Goal: Transaction & Acquisition: Subscribe to service/newsletter

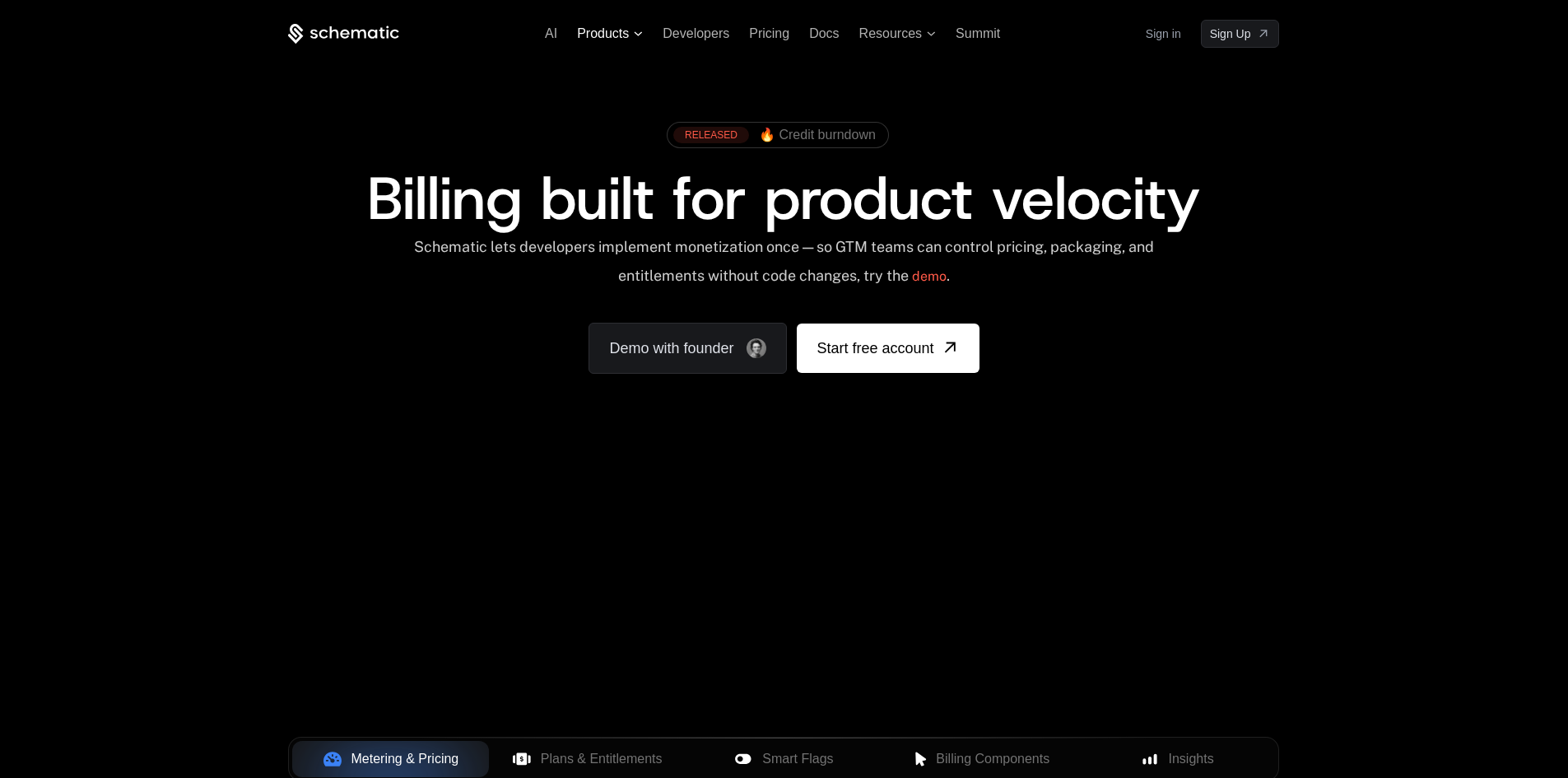
click at [593, 33] on span "Products" at bounding box center [602, 33] width 51 height 14
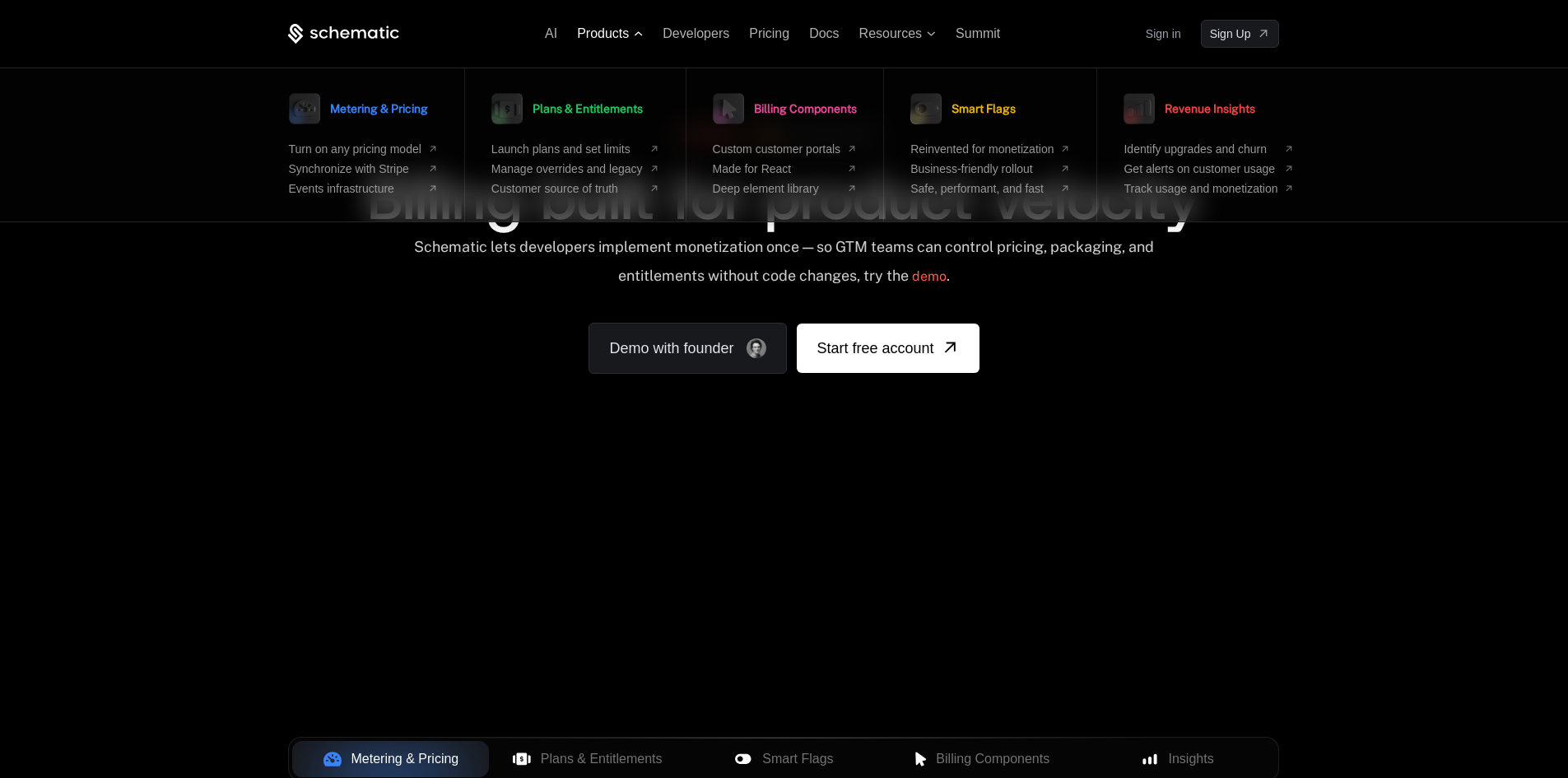
click at [599, 33] on span "Products" at bounding box center [602, 33] width 51 height 14
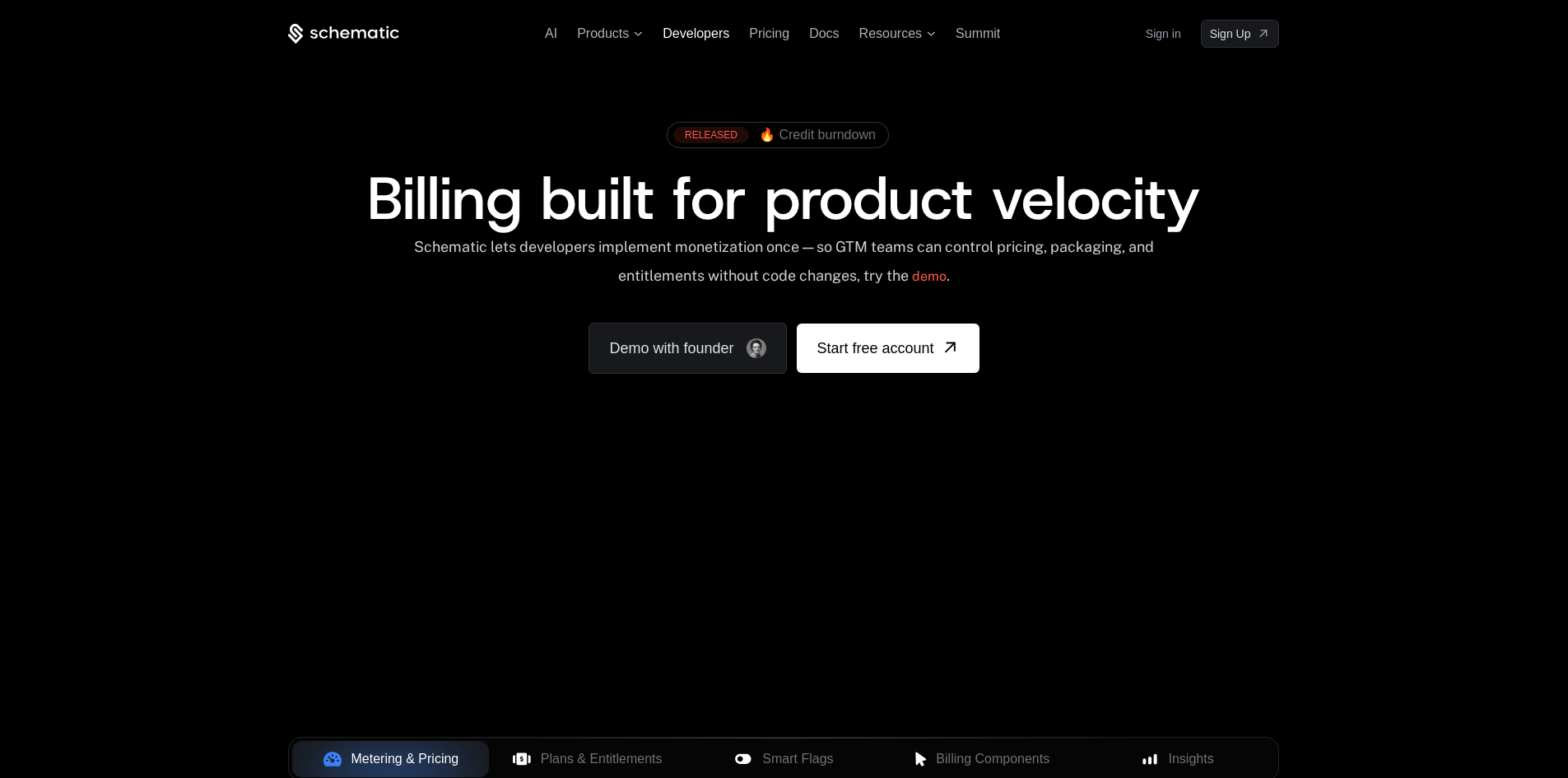
click at [686, 30] on span "Developers" at bounding box center [696, 33] width 67 height 14
click at [973, 32] on span "Summit" at bounding box center [977, 33] width 44 height 14
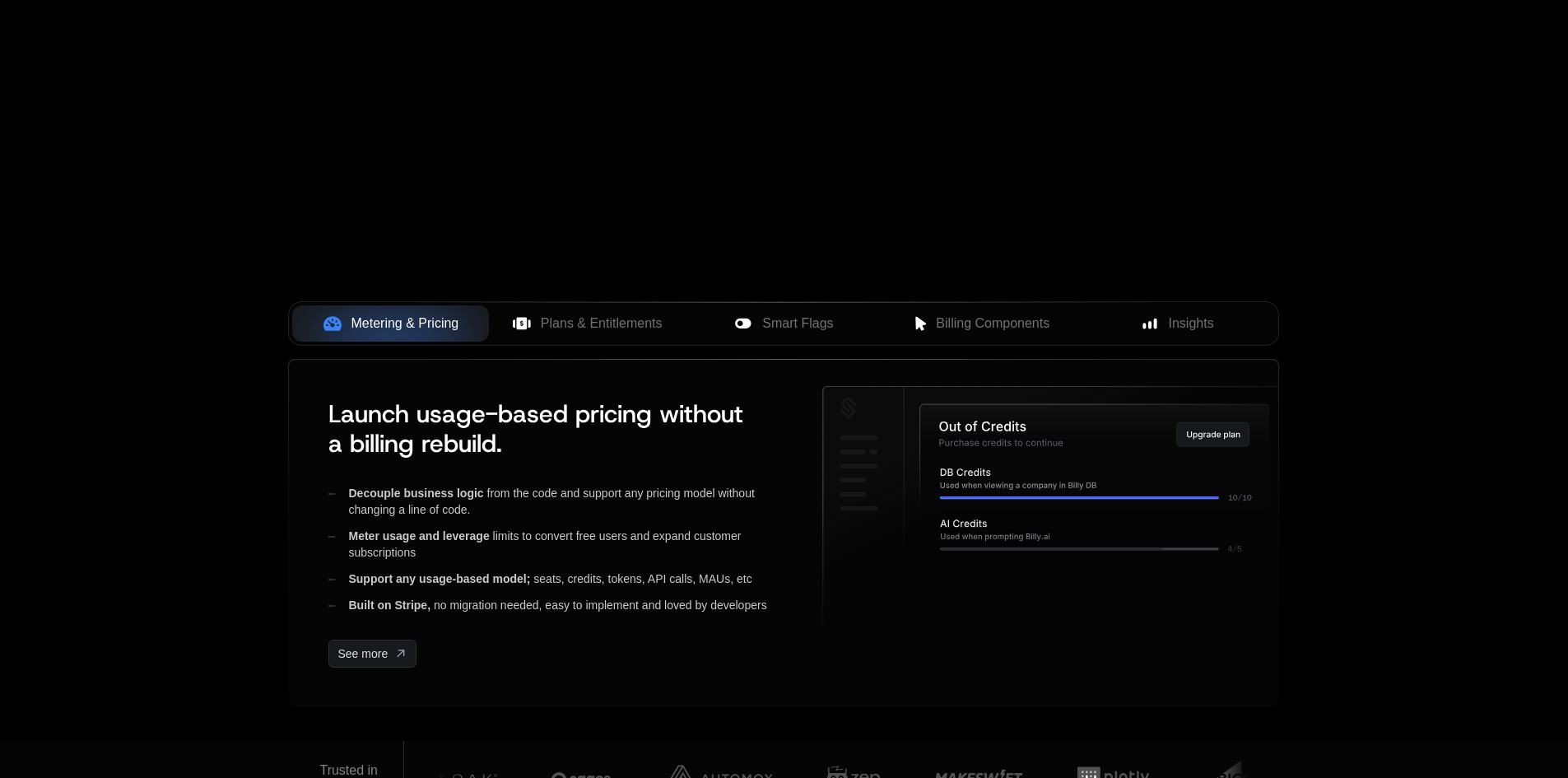
scroll to position [330, 0]
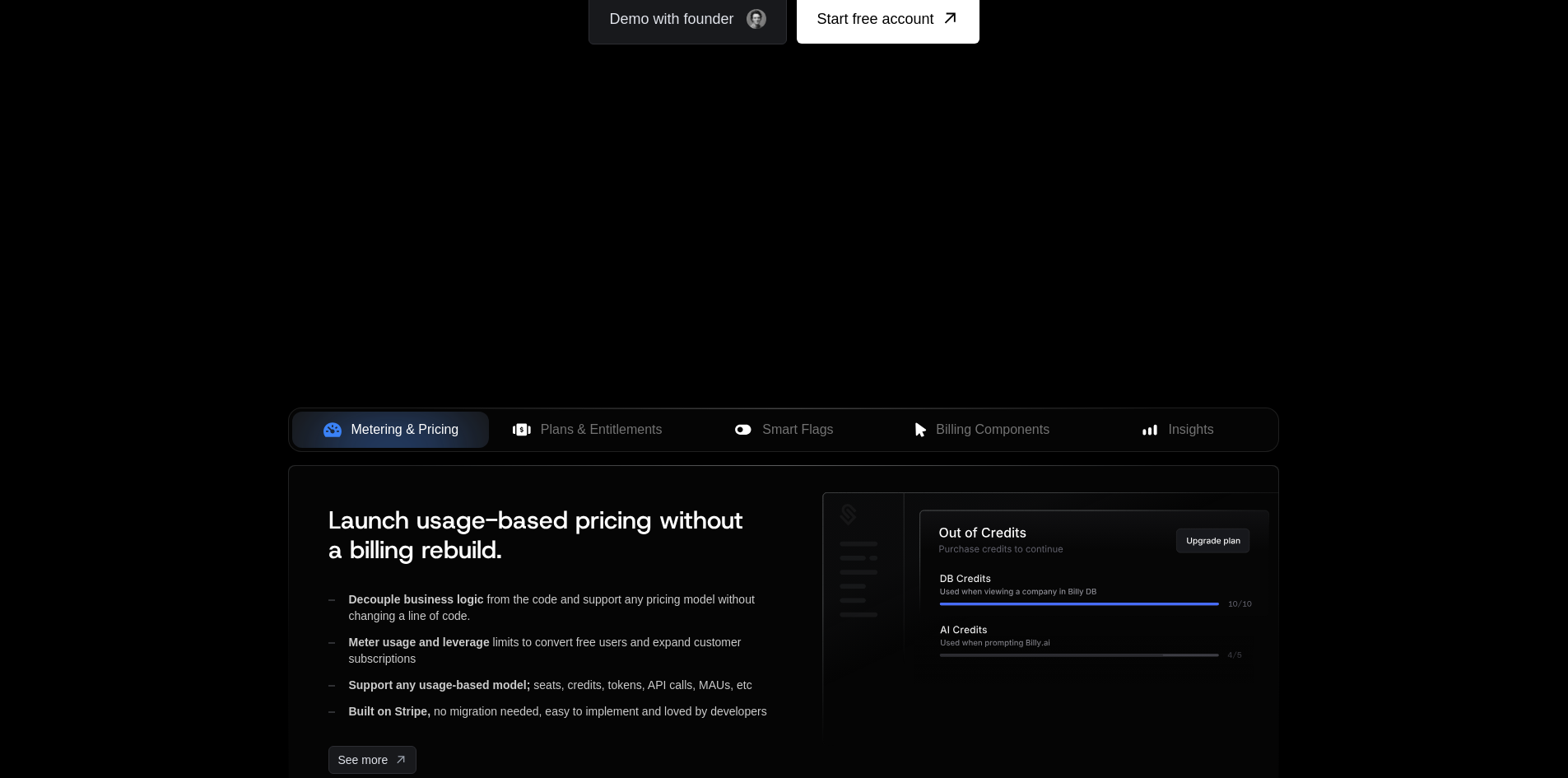
click at [820, 297] on div "Your browser does not support the video tag." at bounding box center [783, 155] width 1070 height 693
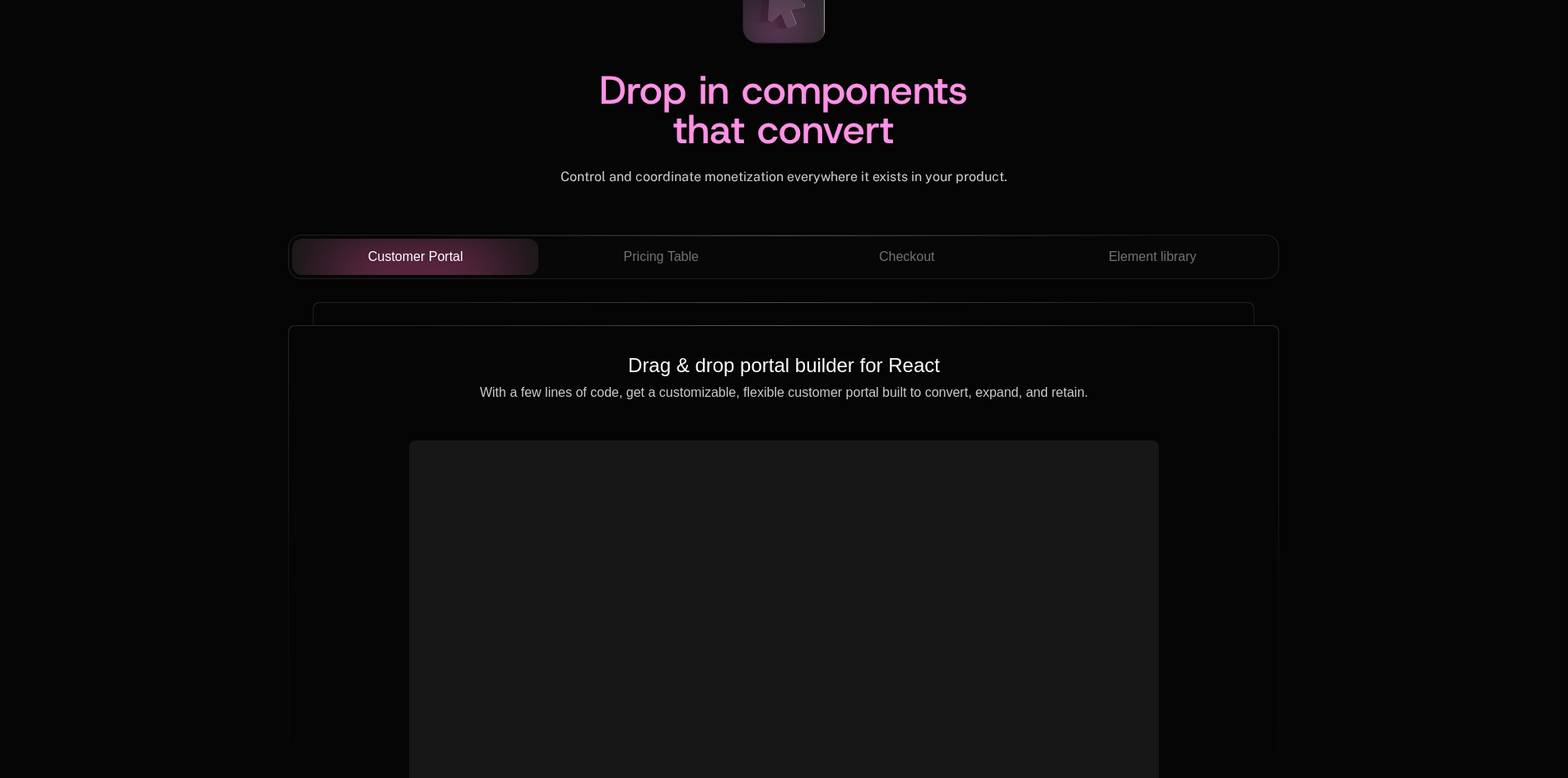
scroll to position [5765, 0]
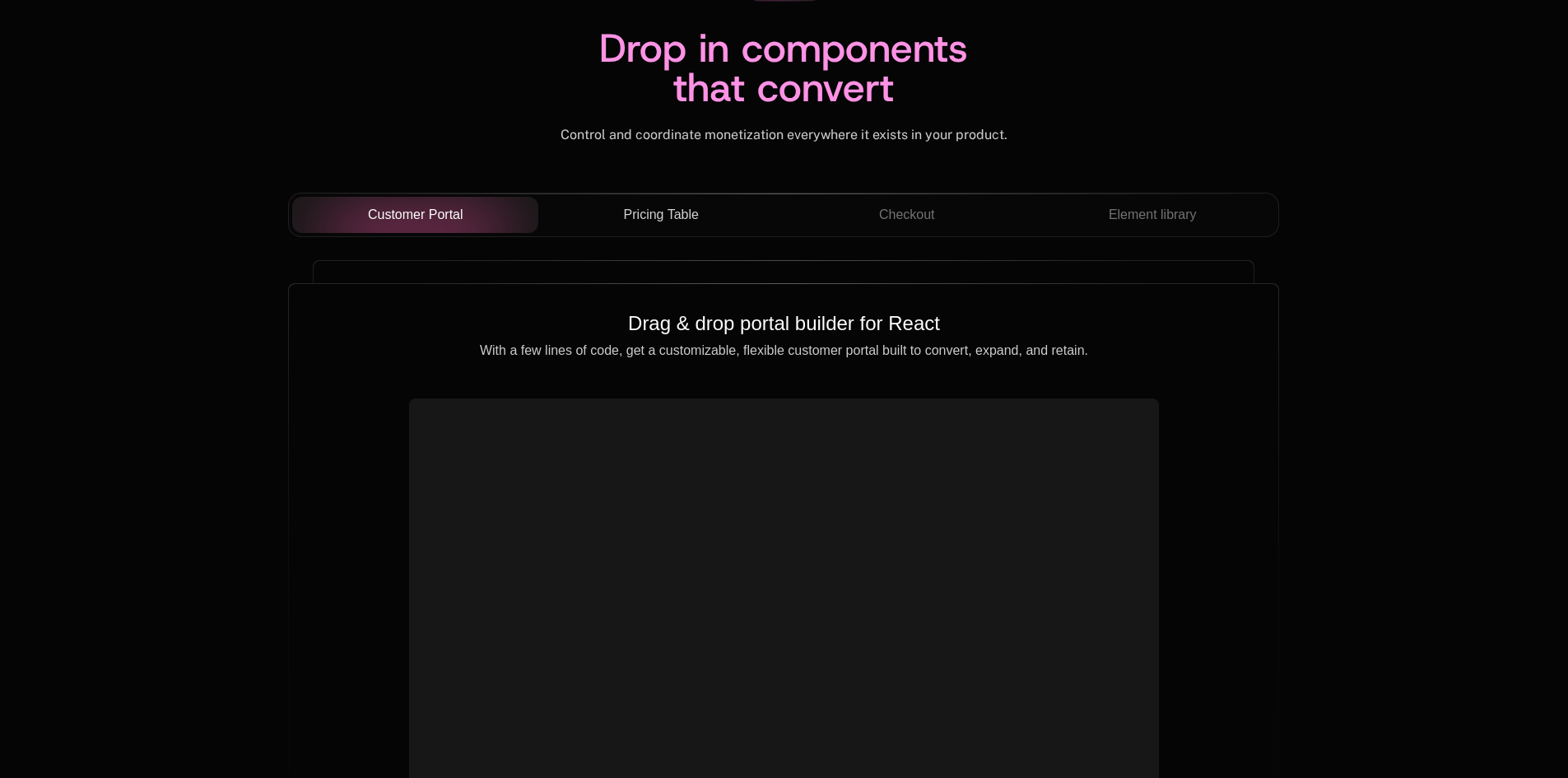
click at [636, 221] on span "Pricing Table" at bounding box center [661, 215] width 75 height 20
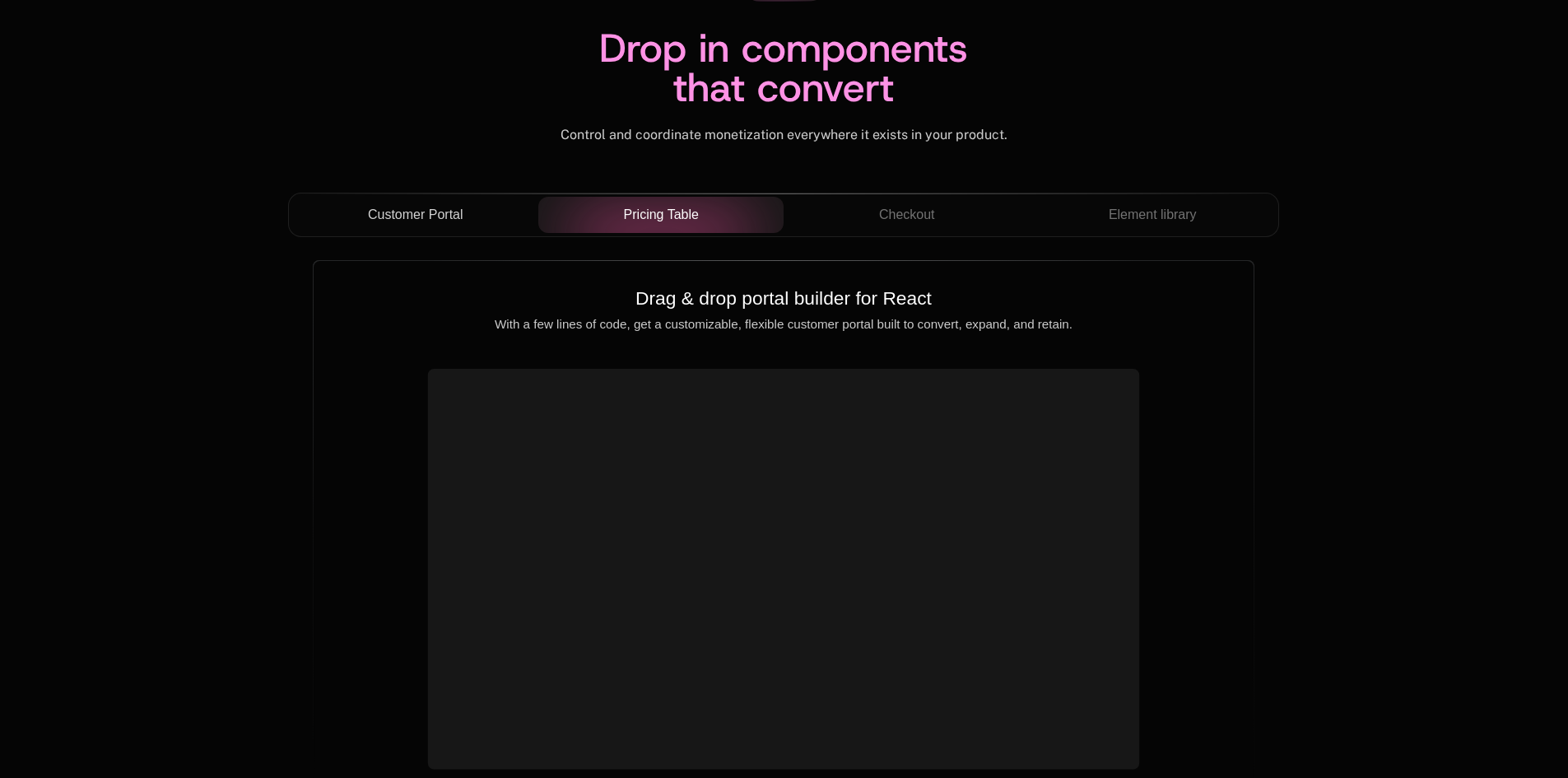
click at [427, 221] on span "Customer Portal" at bounding box center [415, 215] width 96 height 20
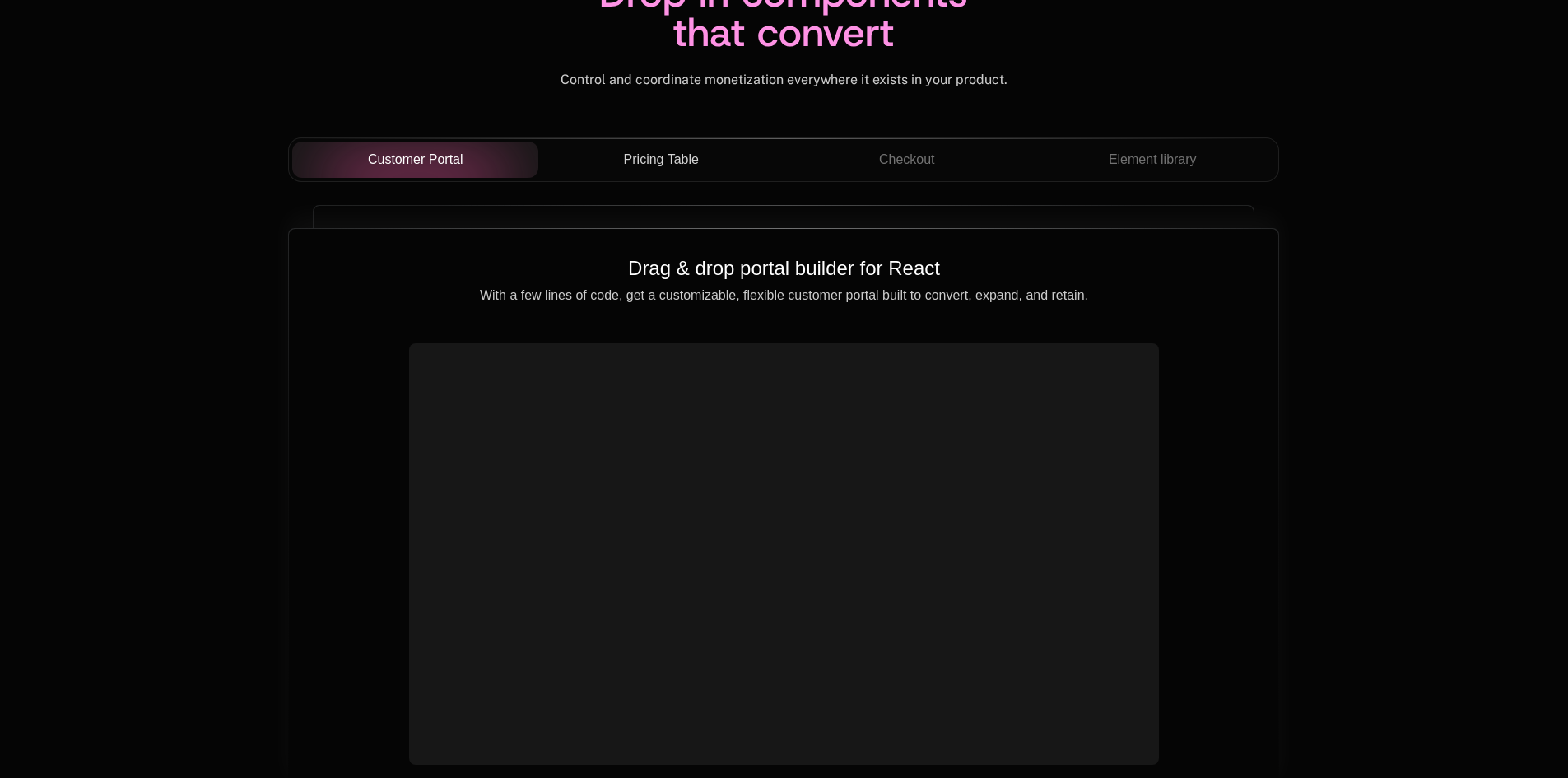
scroll to position [5847, 0]
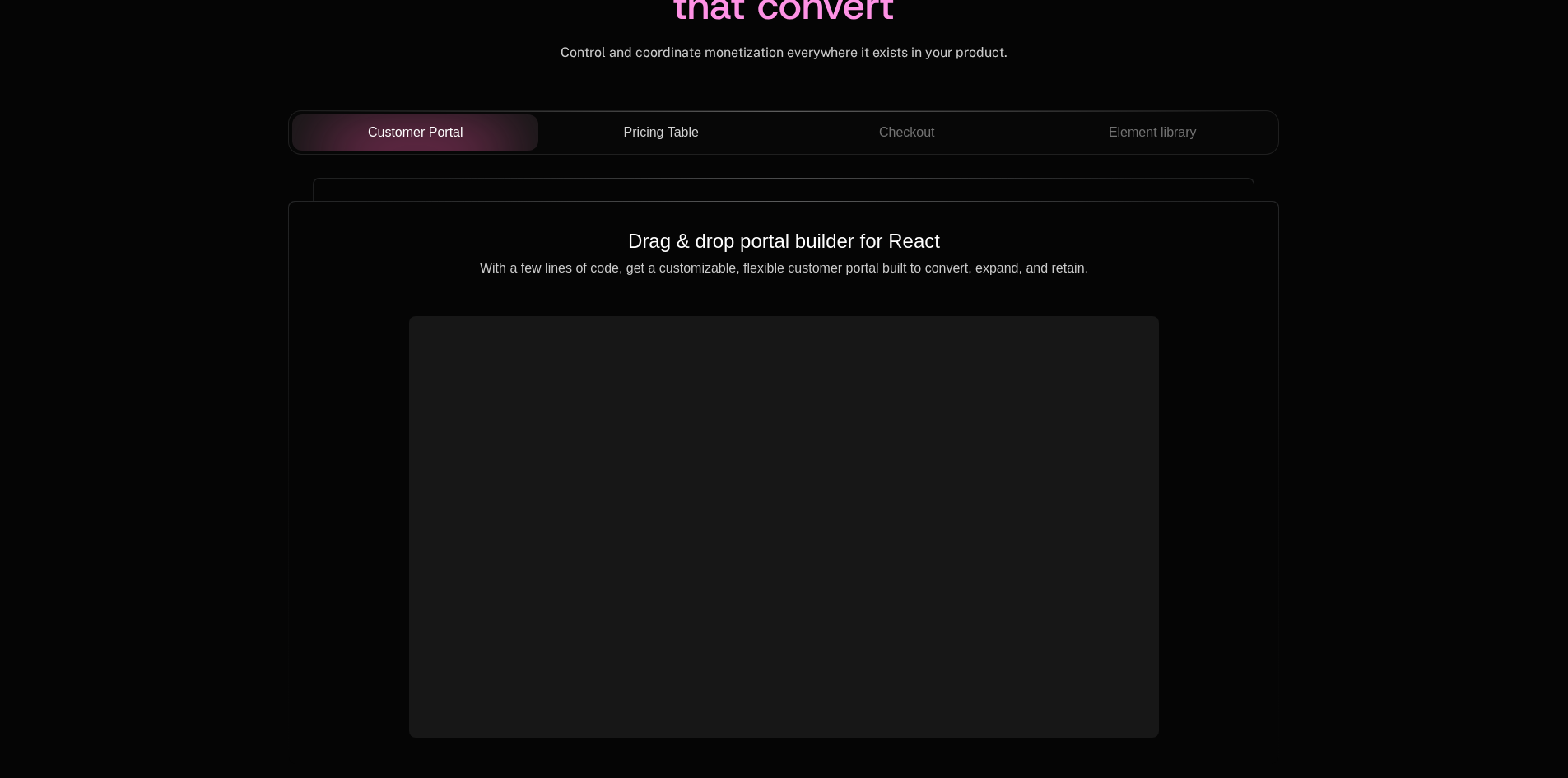
click at [614, 139] on div "Pricing Table" at bounding box center [661, 133] width 219 height 20
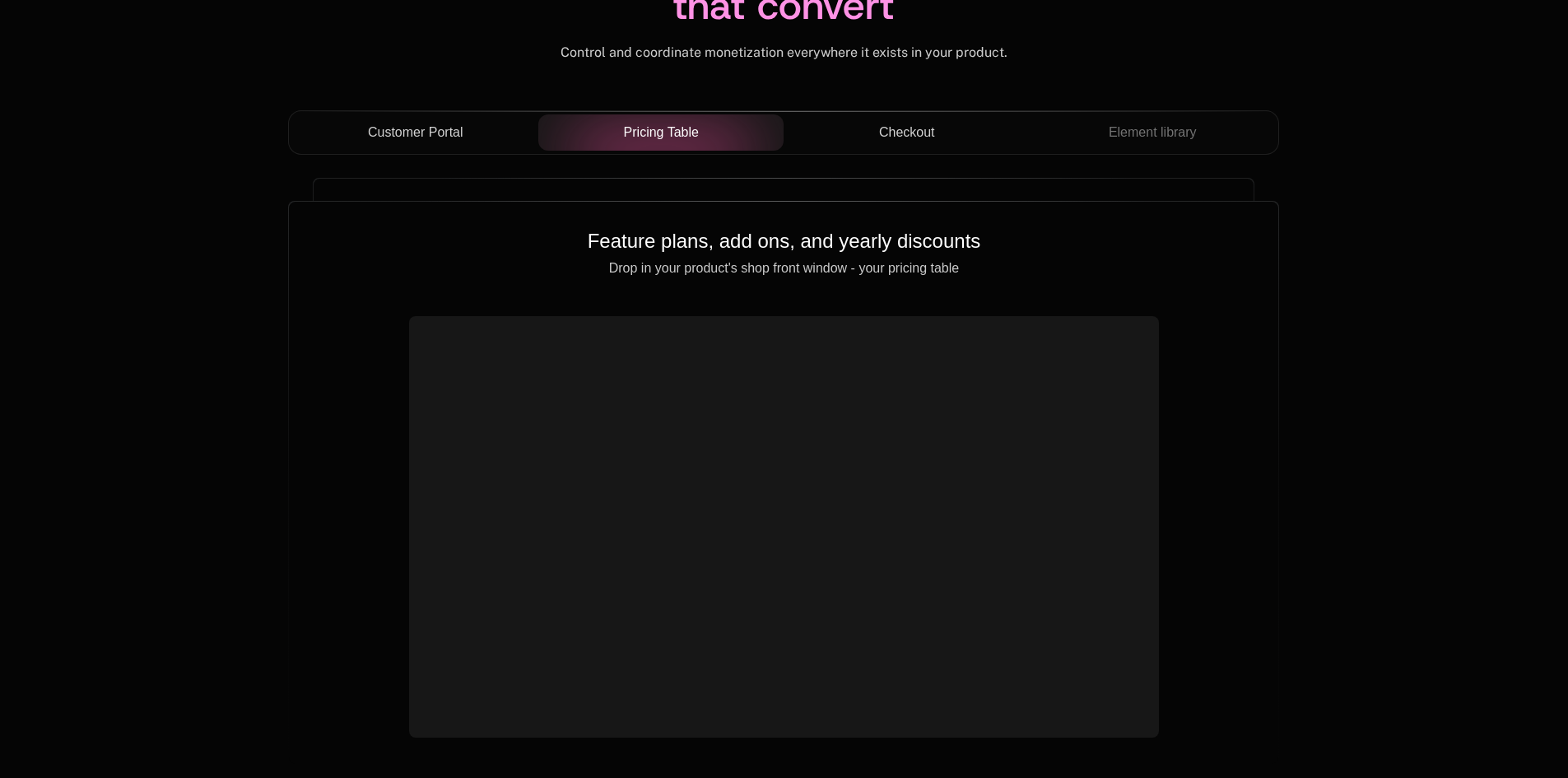
click at [916, 136] on span "Checkout" at bounding box center [907, 133] width 56 height 20
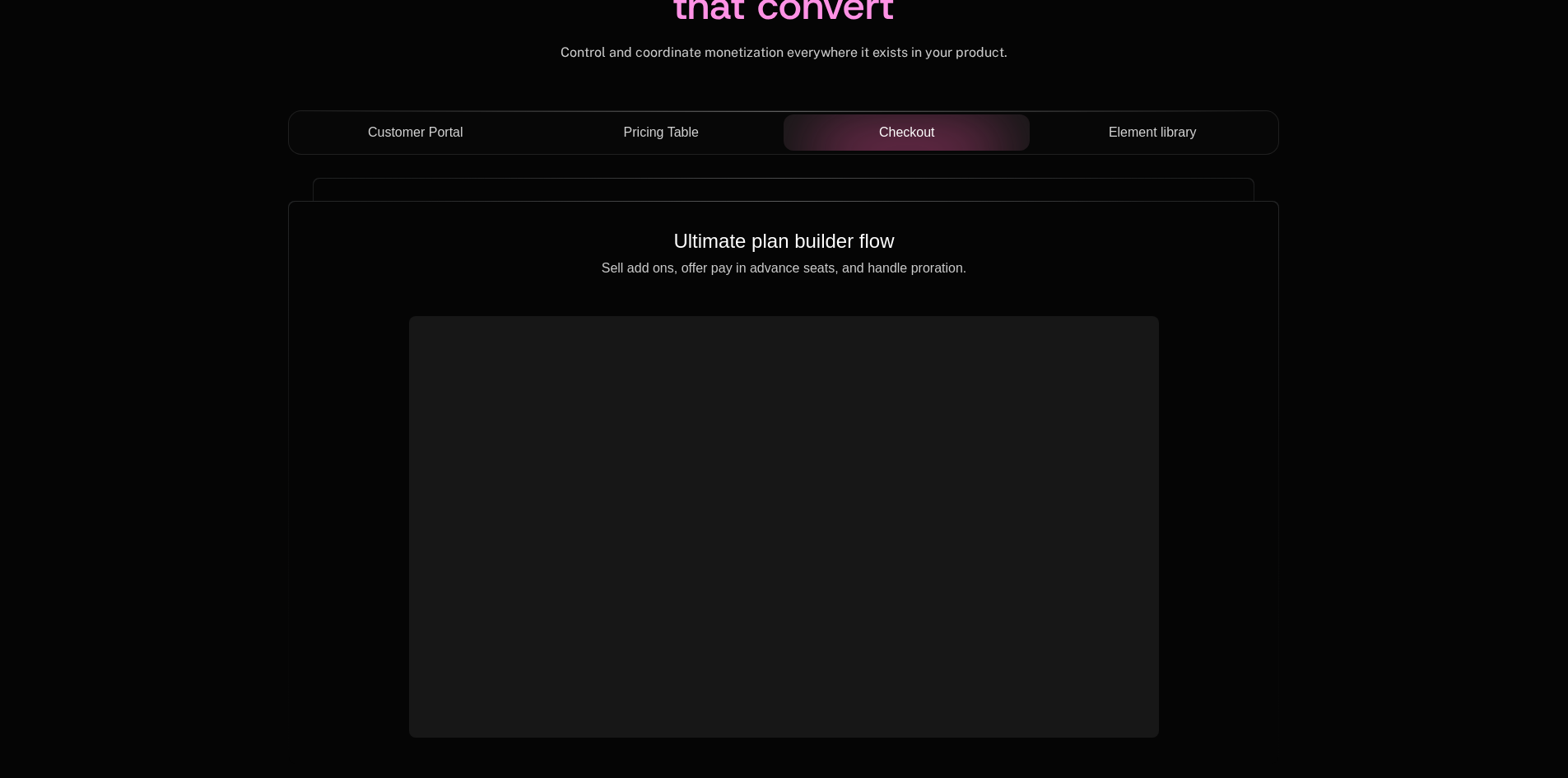
click at [1121, 135] on span "Element library" at bounding box center [1153, 133] width 89 height 20
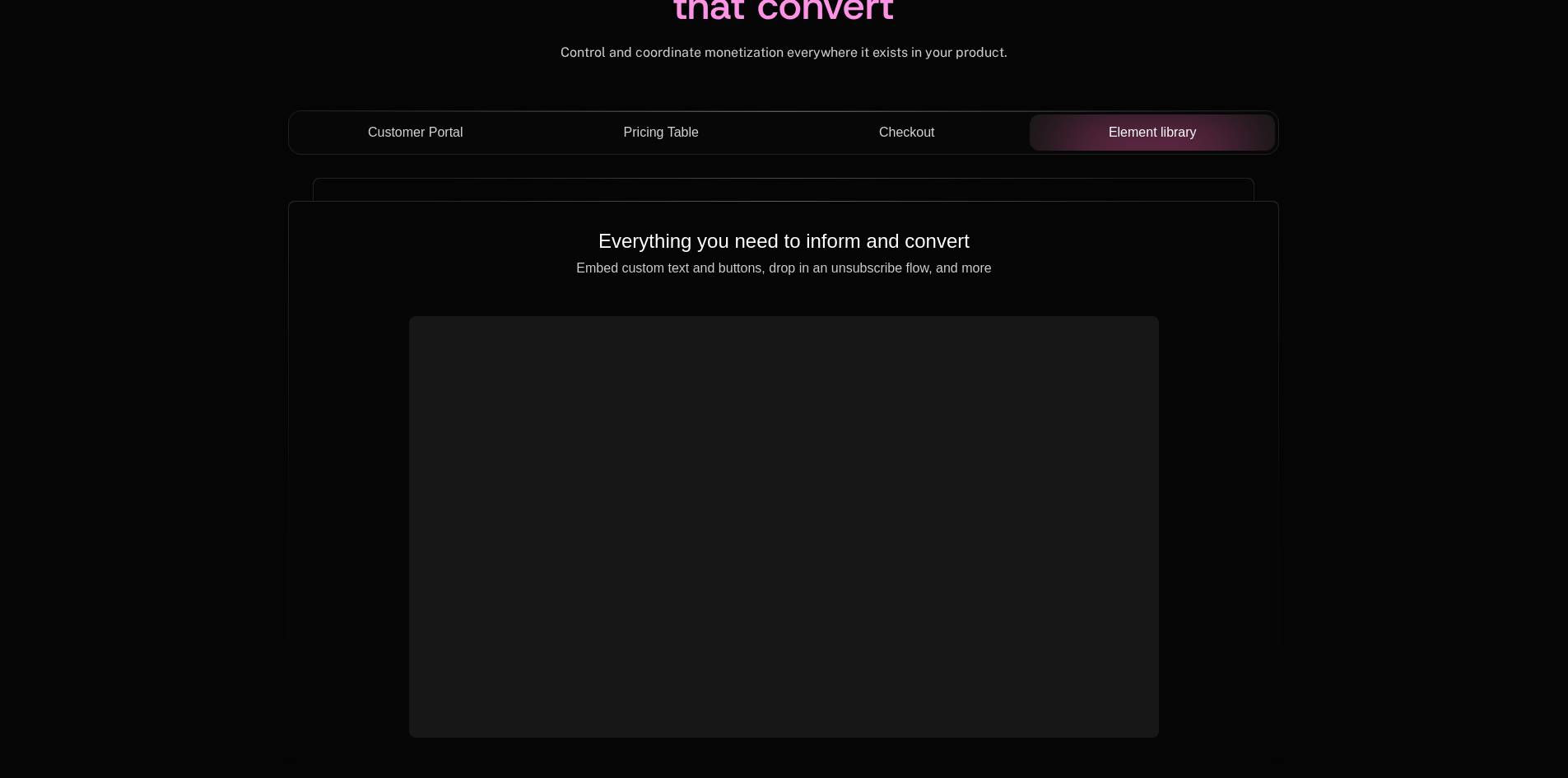
click at [415, 144] on button "Customer Portal" at bounding box center [415, 133] width 247 height 36
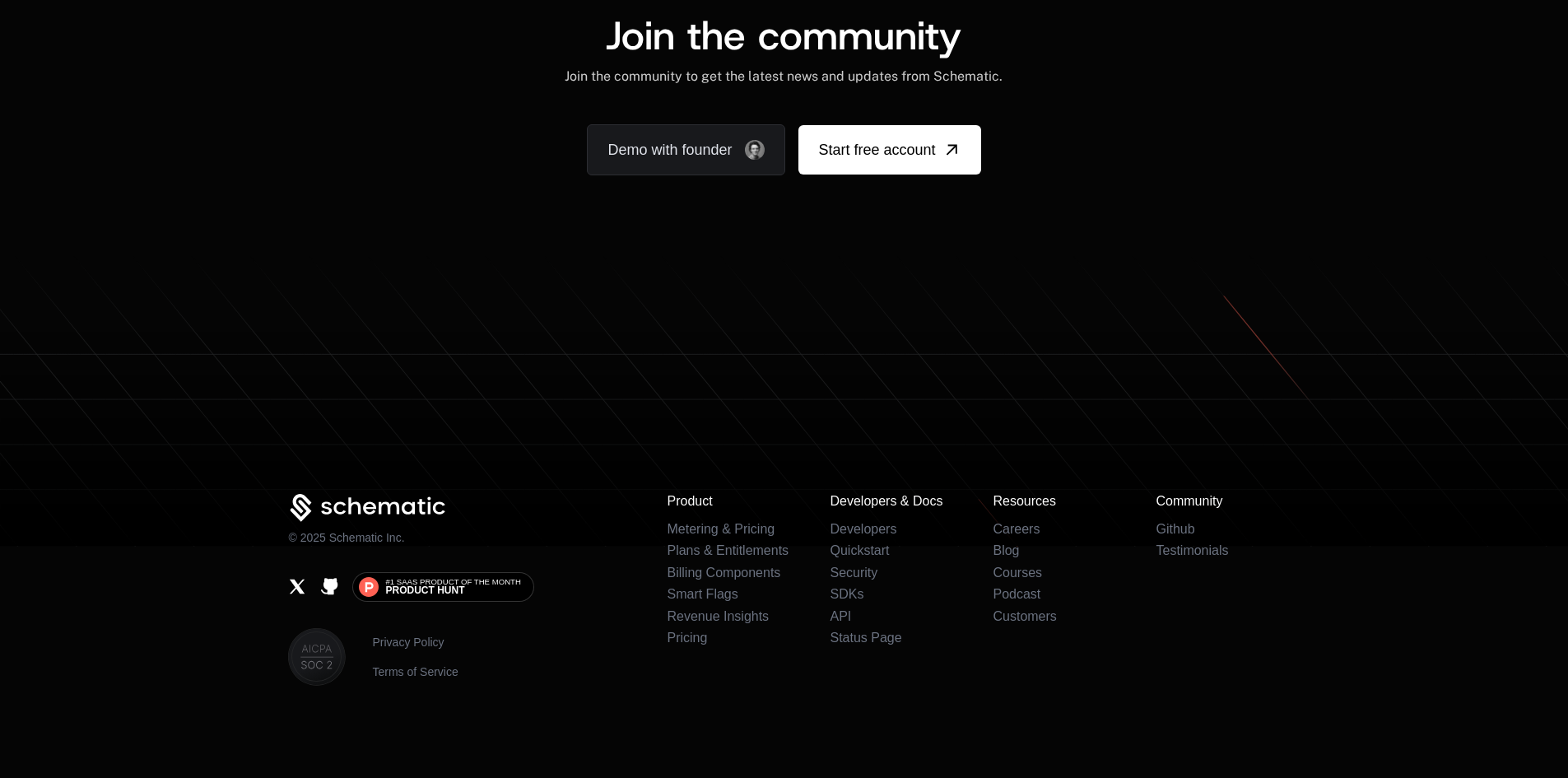
scroll to position [10173, 0]
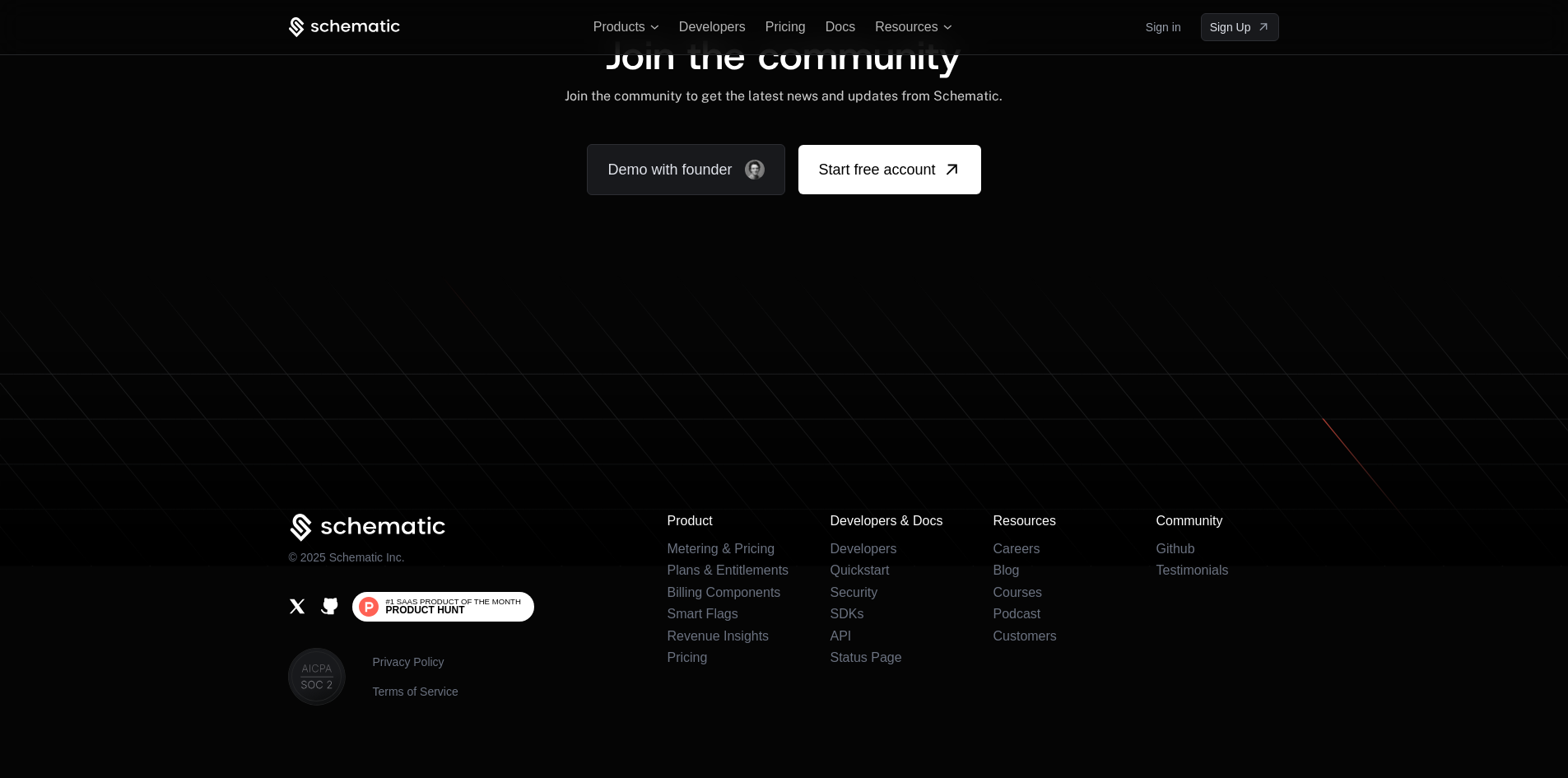
click at [441, 605] on span "Product Hunt" at bounding box center [425, 610] width 79 height 10
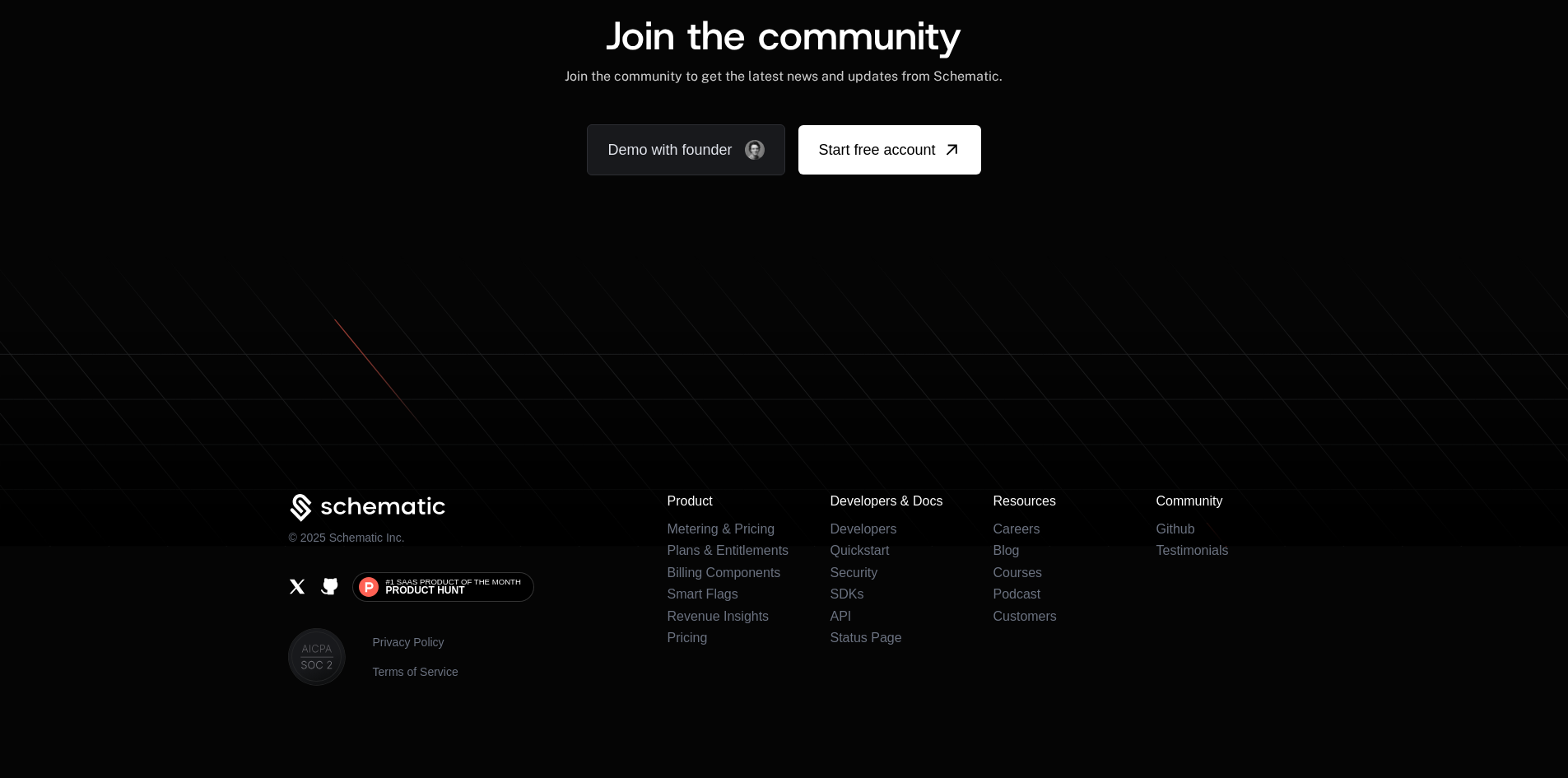
scroll to position [10057, 0]
click at [868, 641] on link "Status Page" at bounding box center [865, 637] width 71 height 14
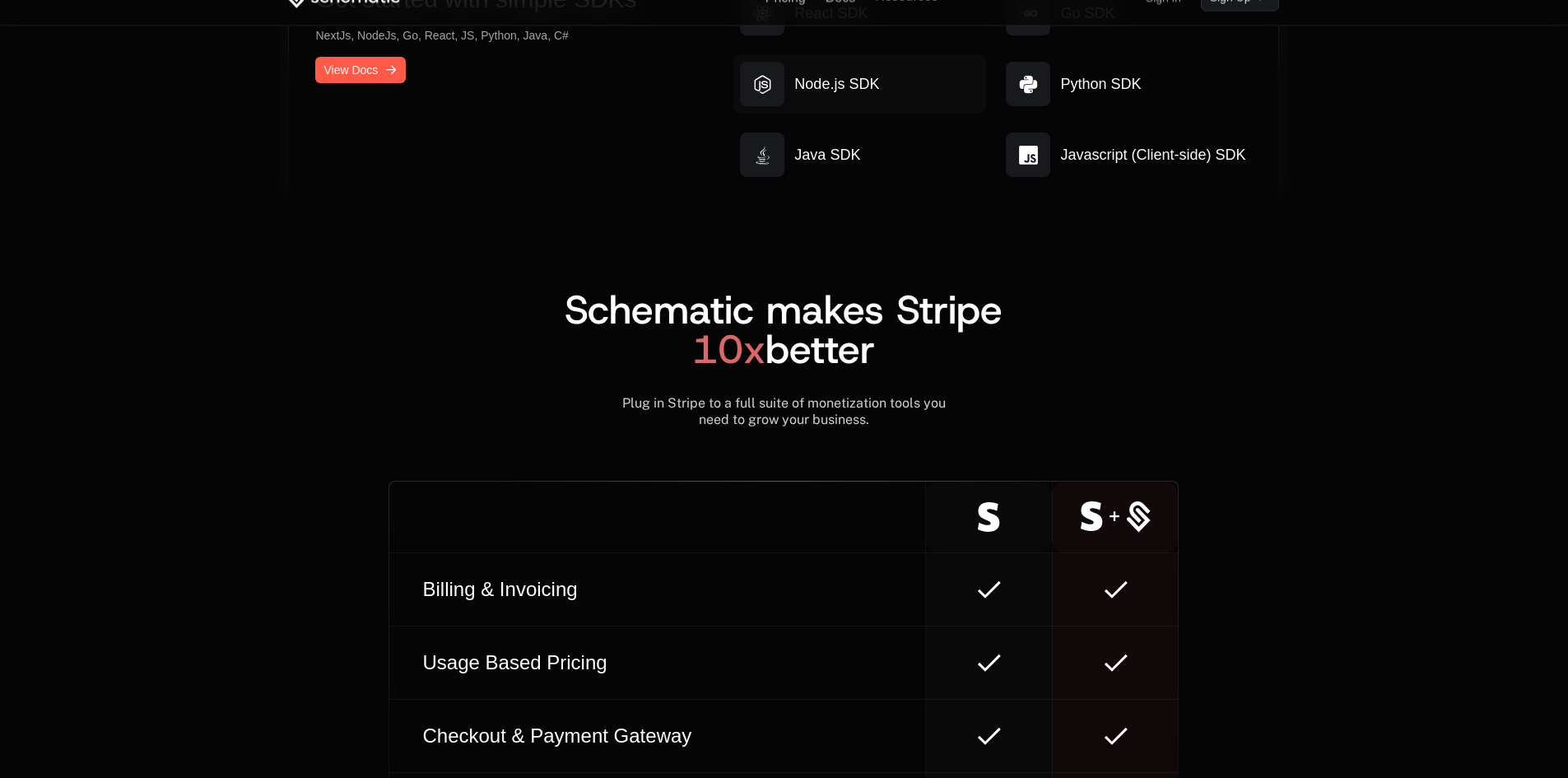
scroll to position [9000, 0]
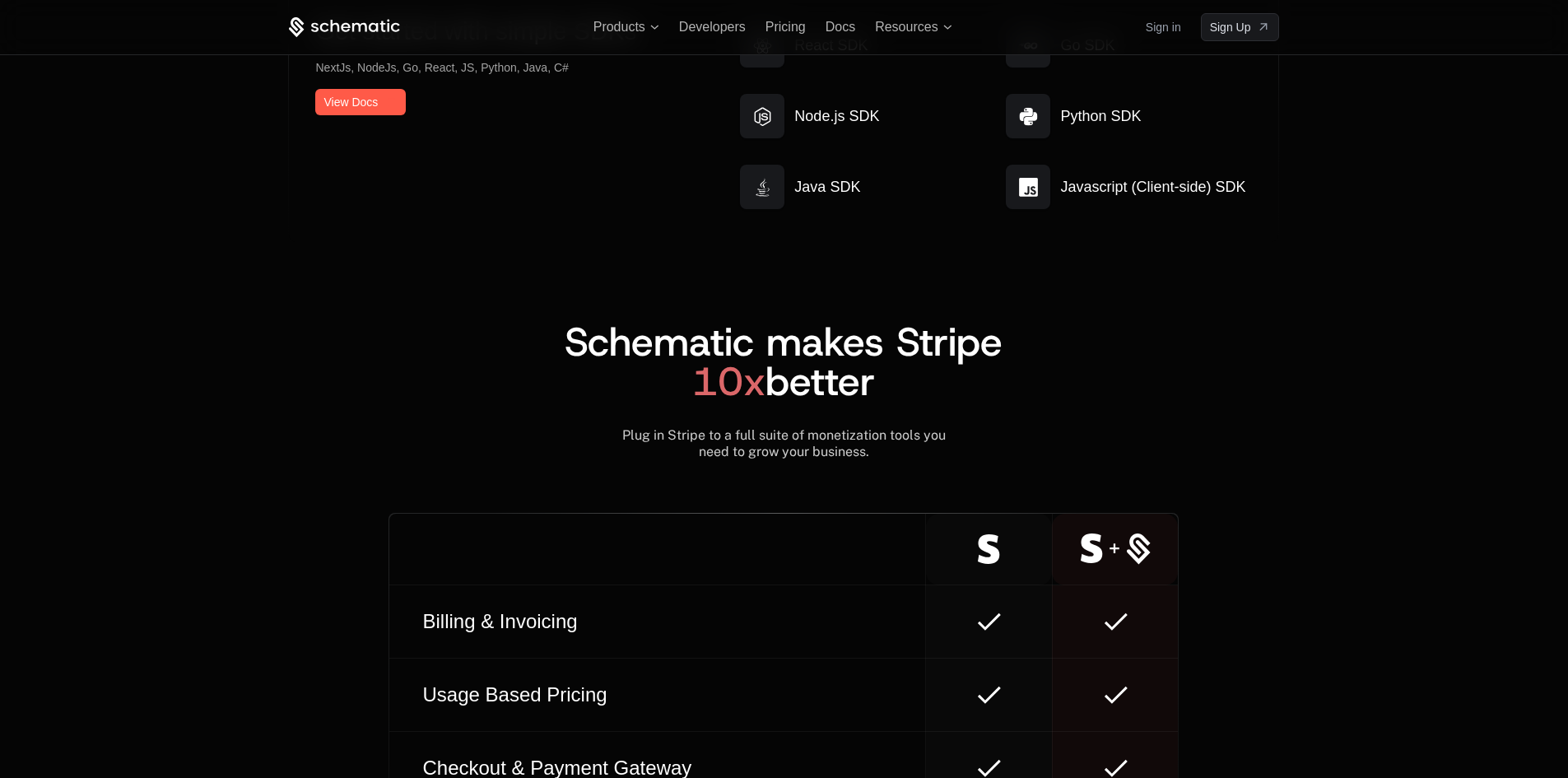
click at [762, 27] on ul "Products Developers Pricing Docs Resources" at bounding box center [772, 27] width 359 height 14
click at [773, 25] on span "Pricing" at bounding box center [786, 26] width 41 height 14
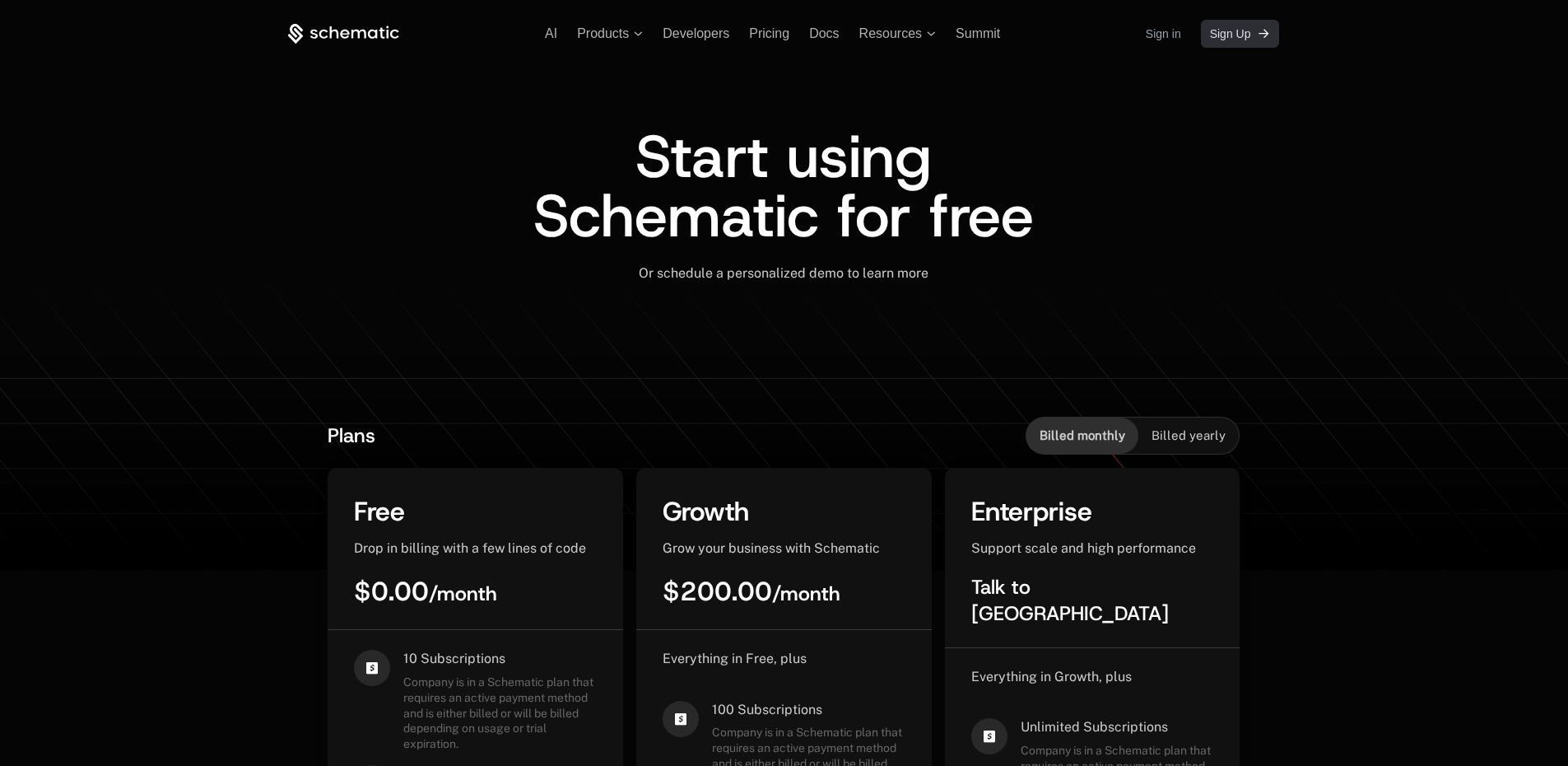
click at [1232, 25] on span "Sign Up" at bounding box center [1231, 33] width 42 height 16
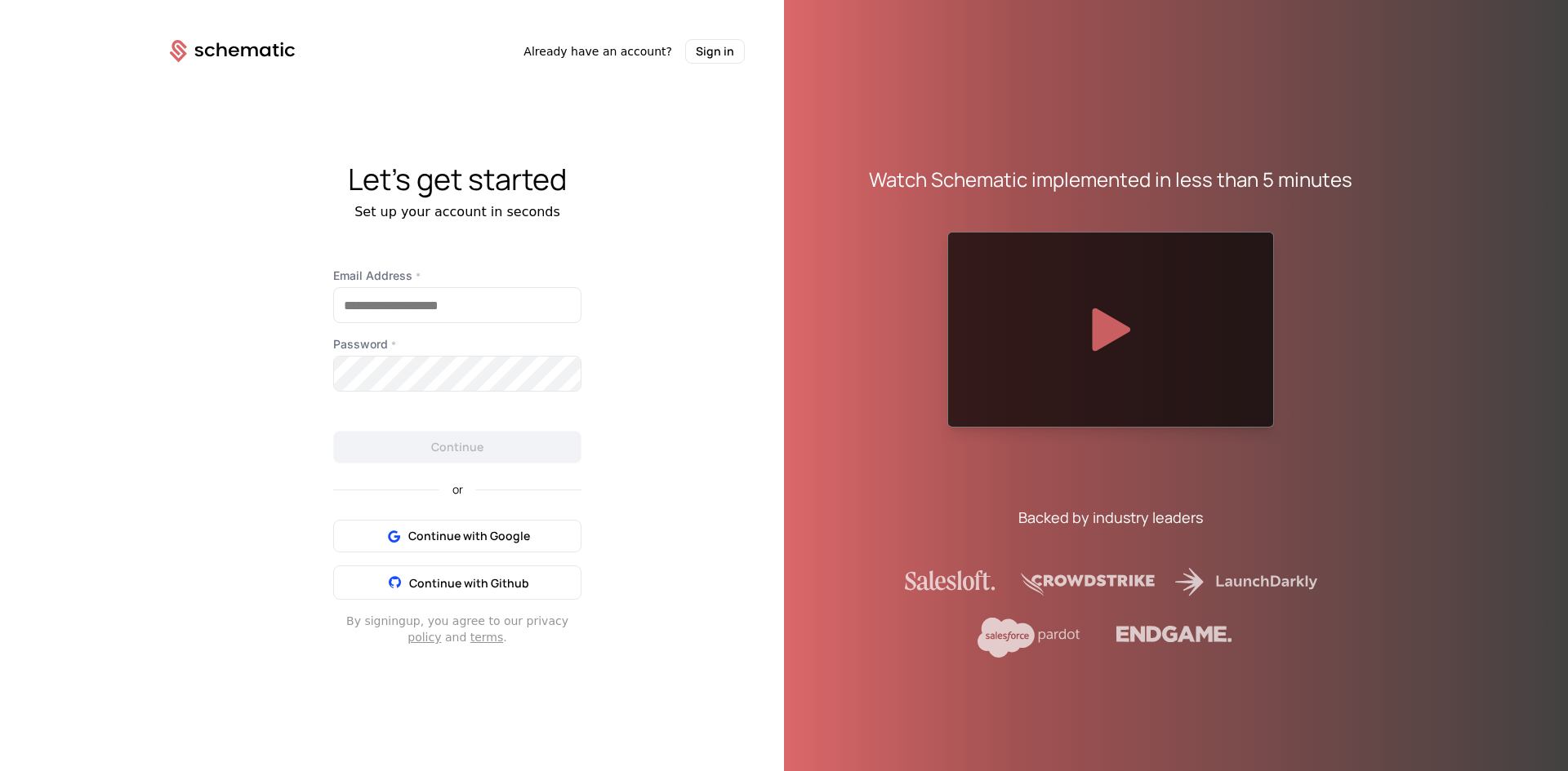
click at [1107, 330] on icon at bounding box center [1111, 330] width 39 height 43
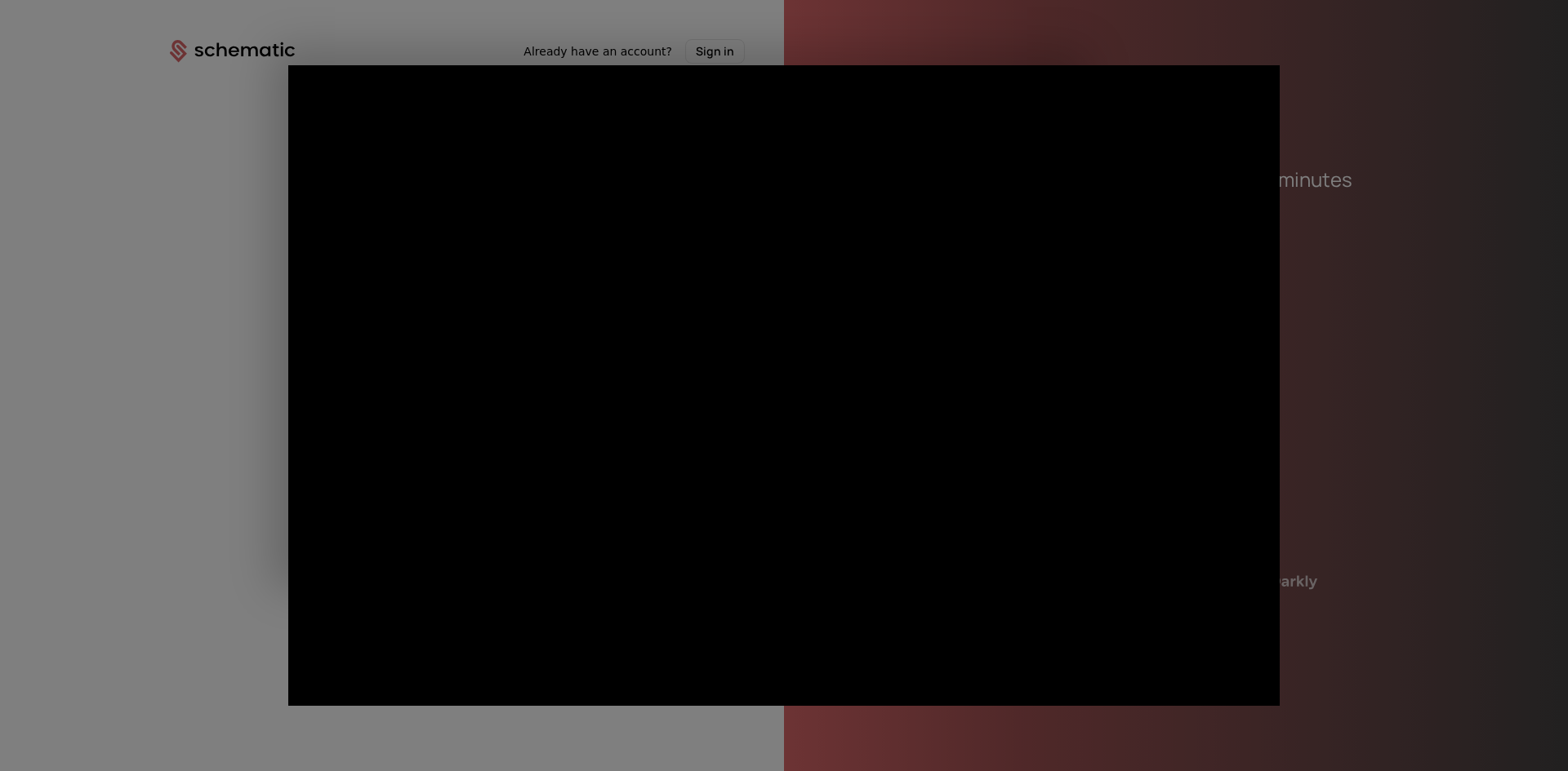
click at [1352, 419] on div at bounding box center [784, 385] width 1568 height 771
